Goal: Find contact information: Find contact information

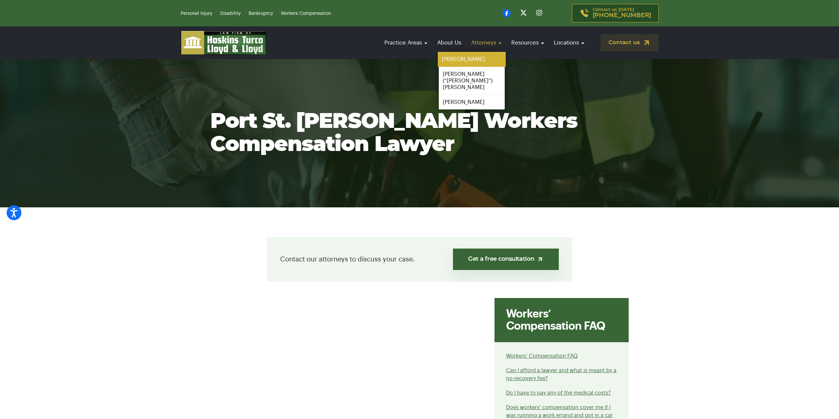
click at [460, 59] on link "[PERSON_NAME]" at bounding box center [472, 59] width 68 height 15
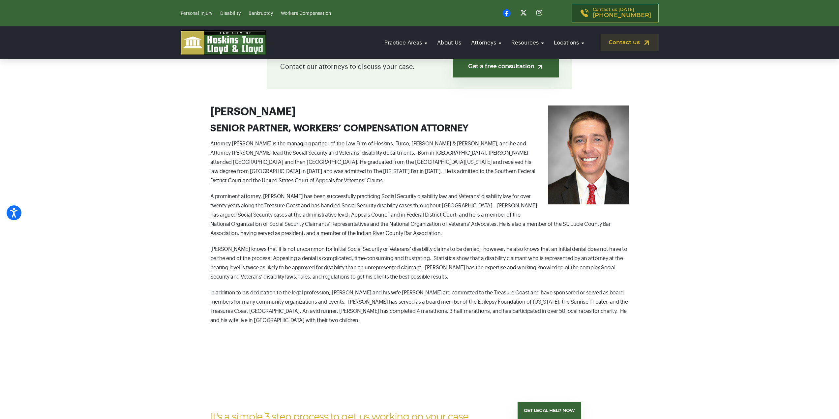
scroll to position [198, 0]
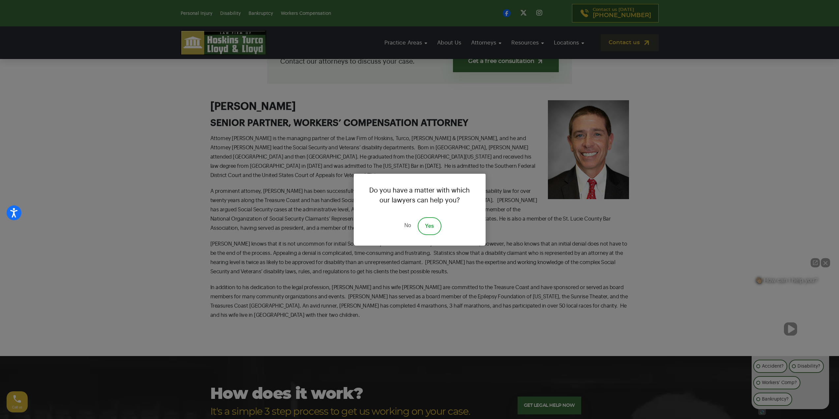
click at [400, 224] on link "No" at bounding box center [408, 226] width 20 height 18
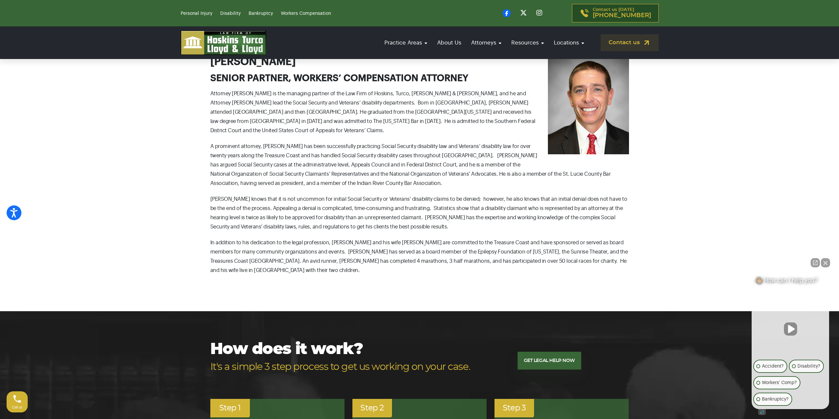
scroll to position [231, 0]
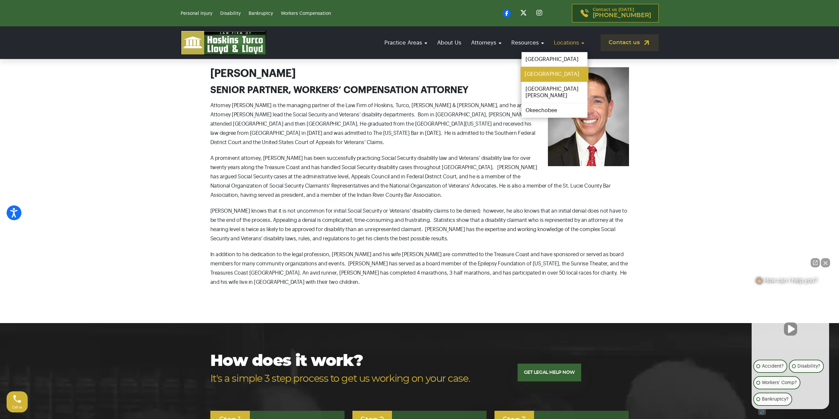
click at [535, 74] on link "[GEOGRAPHIC_DATA]" at bounding box center [555, 74] width 68 height 15
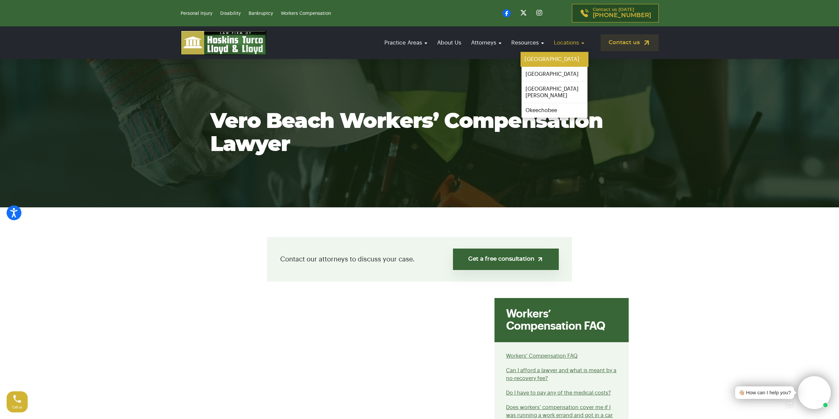
click at [543, 59] on link "[GEOGRAPHIC_DATA]" at bounding box center [555, 59] width 68 height 15
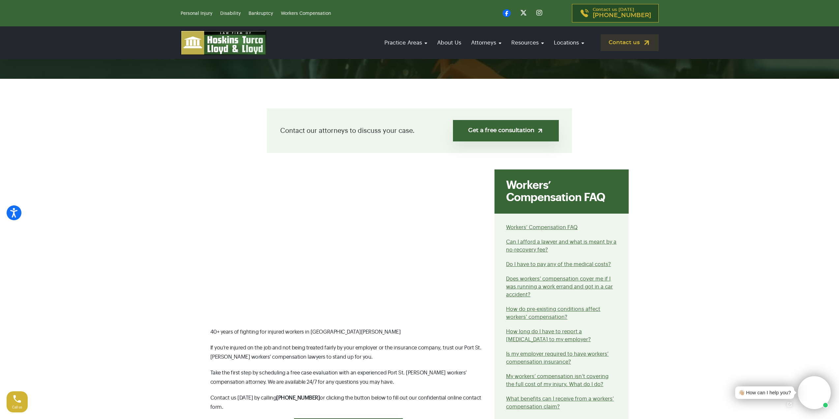
scroll to position [132, 0]
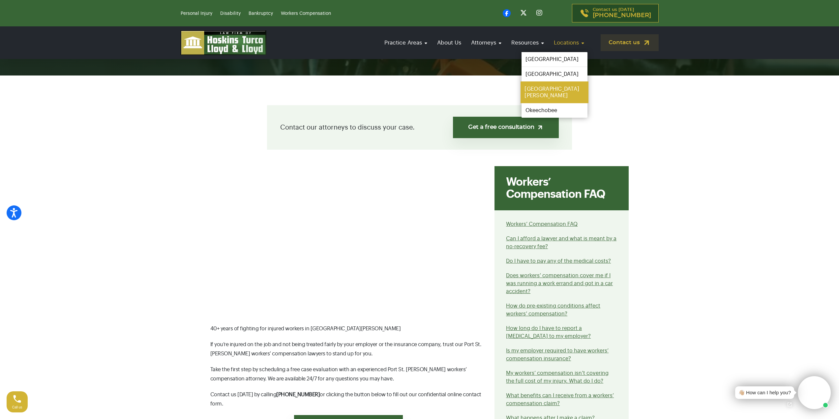
click at [538, 88] on link "[GEOGRAPHIC_DATA][PERSON_NAME]" at bounding box center [555, 92] width 68 height 22
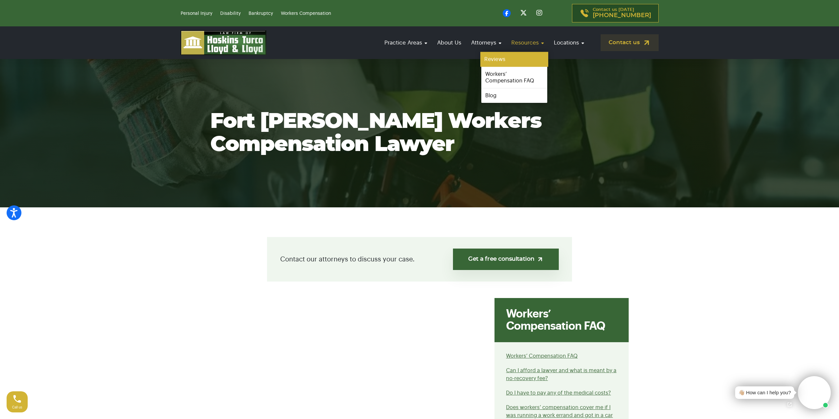
click at [491, 56] on link "Reviews" at bounding box center [514, 59] width 68 height 15
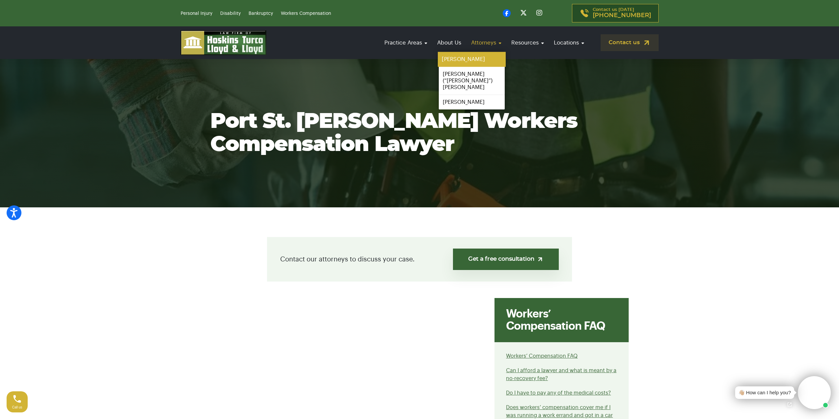
click at [454, 59] on link "[PERSON_NAME]" at bounding box center [472, 59] width 68 height 15
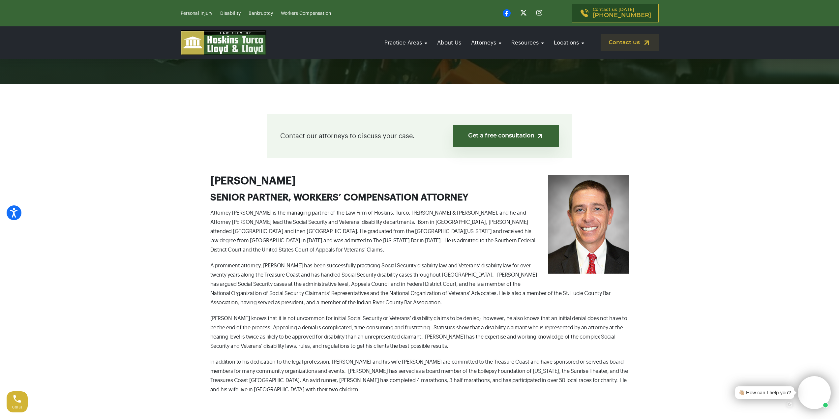
scroll to position [165, 0]
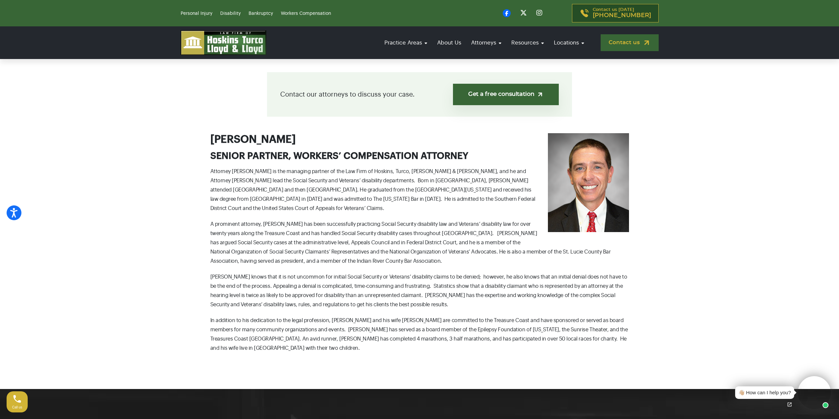
click at [623, 44] on link "Contact us" at bounding box center [630, 42] width 58 height 17
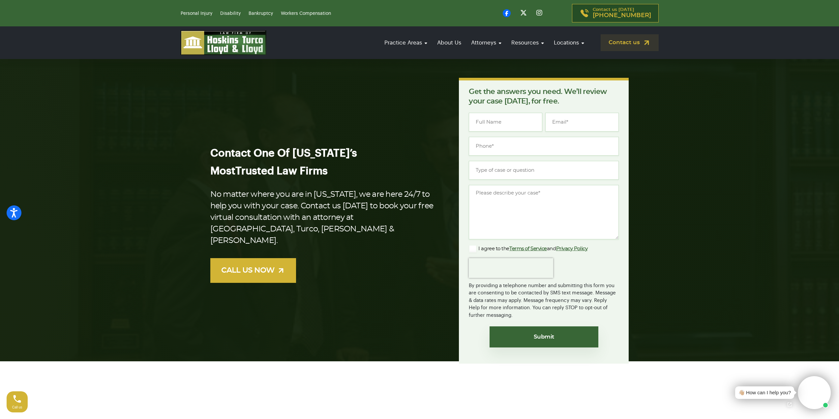
click at [664, 90] on section "Contact One Of Florida’s Most Trusted Law Firms No matter where you are in Flor…" at bounding box center [419, 220] width 839 height 345
click at [379, 119] on div "Contact One Of Florida’s Most Trusted Law Firms No matter where you are in Flor…" at bounding box center [419, 221] width 427 height 286
click at [253, 264] on link "CALL US NOW" at bounding box center [253, 270] width 86 height 25
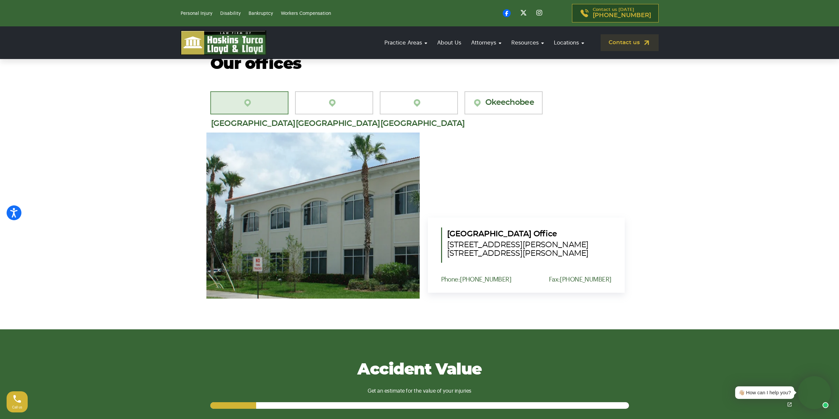
scroll to position [495, 0]
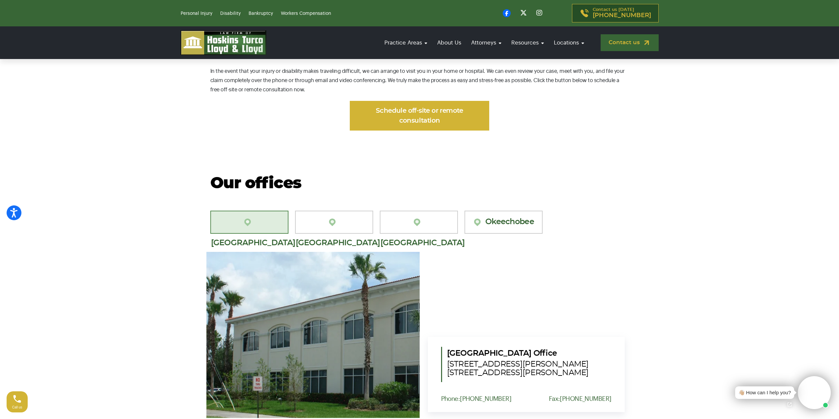
click at [619, 40] on link "Contact us" at bounding box center [630, 42] width 58 height 17
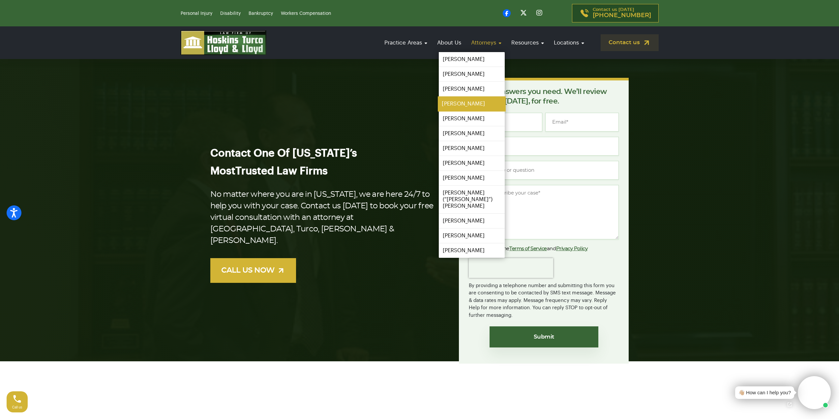
click at [458, 104] on link "[PERSON_NAME]" at bounding box center [472, 104] width 68 height 15
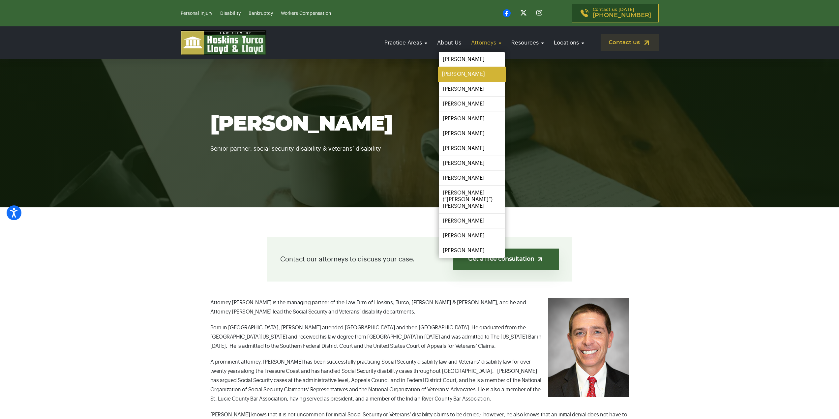
click at [461, 77] on link "[PERSON_NAME]" at bounding box center [472, 74] width 68 height 15
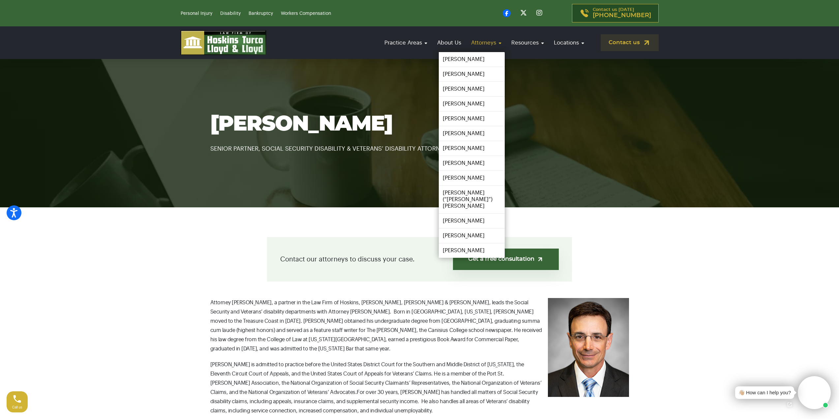
click at [485, 44] on link "Attorneys" at bounding box center [486, 42] width 37 height 19
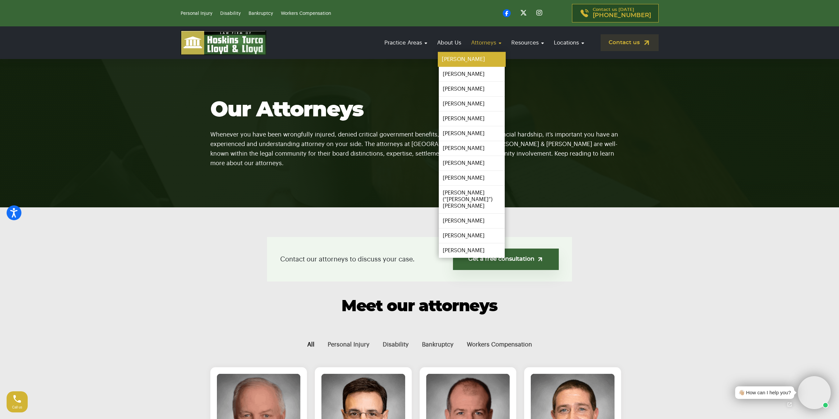
click at [469, 61] on link "[PERSON_NAME]" at bounding box center [472, 59] width 68 height 15
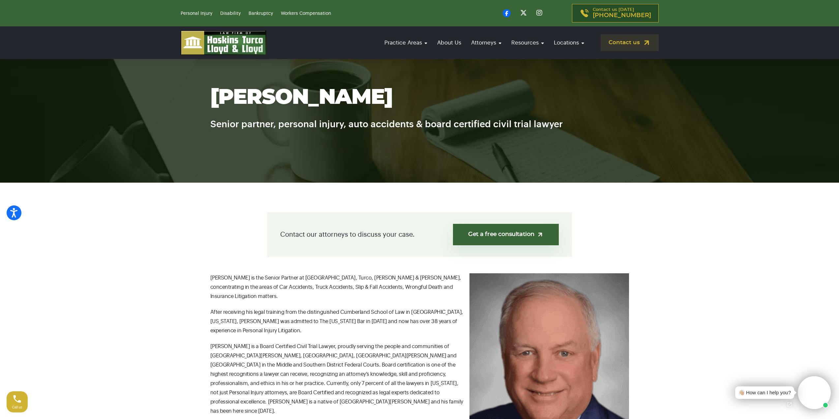
scroll to position [66, 0]
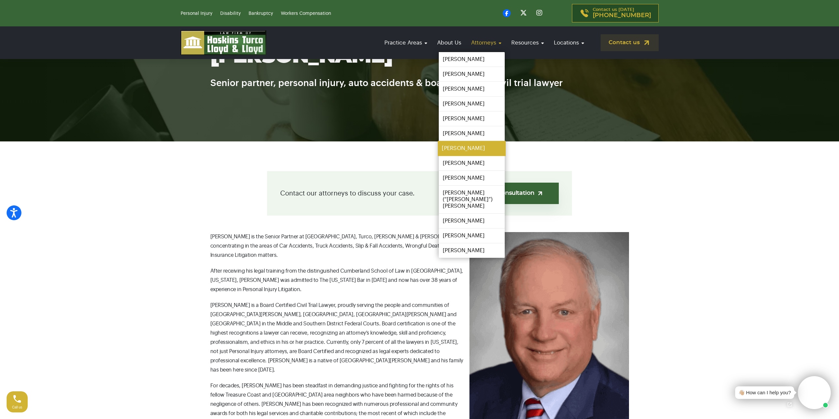
click at [462, 148] on link "[PERSON_NAME]" at bounding box center [472, 148] width 68 height 15
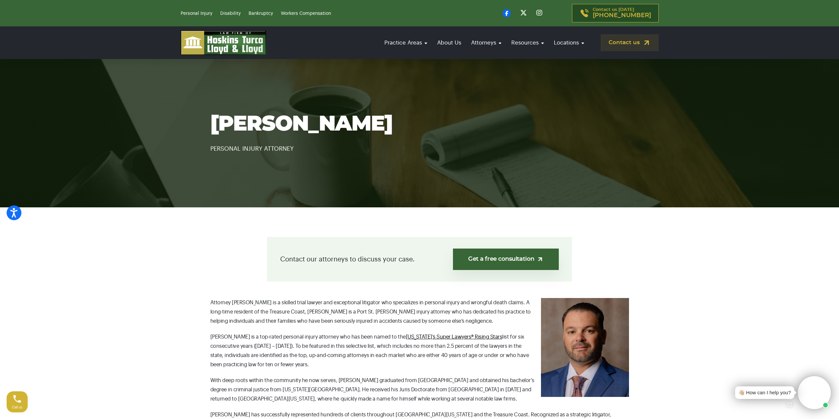
scroll to position [33, 0]
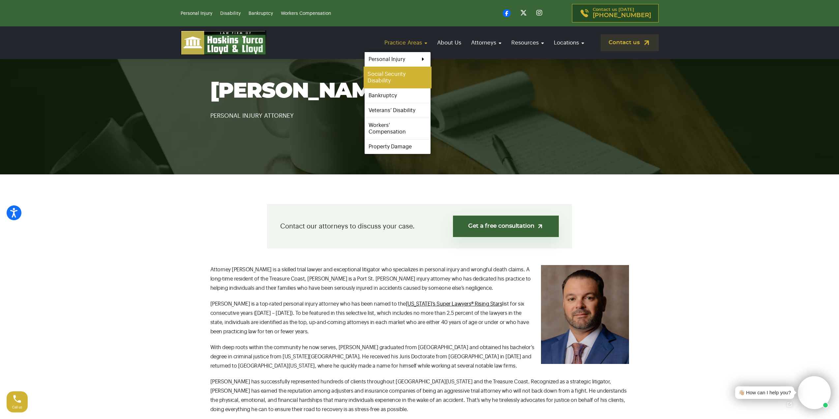
click at [388, 77] on link "Social Security Disability" at bounding box center [398, 78] width 68 height 22
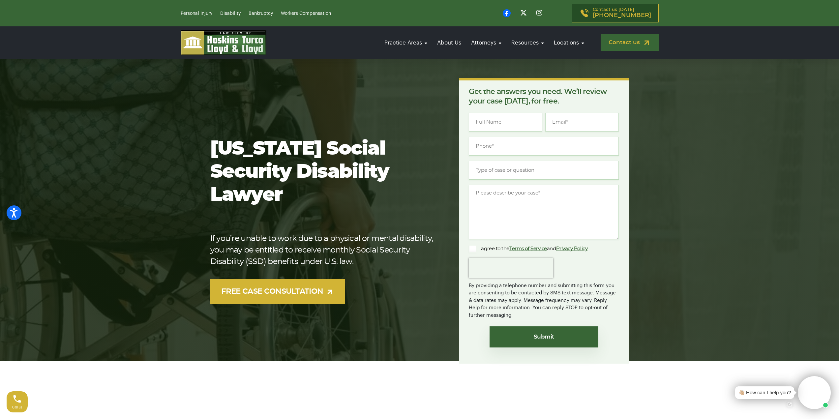
click at [624, 42] on link "Contact us" at bounding box center [630, 42] width 58 height 17
